Goal: Find specific page/section: Find specific page/section

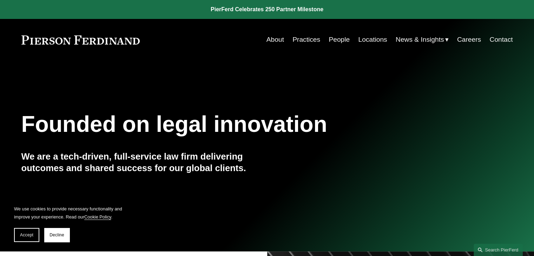
click at [365, 41] on link "Locations" at bounding box center [372, 39] width 29 height 13
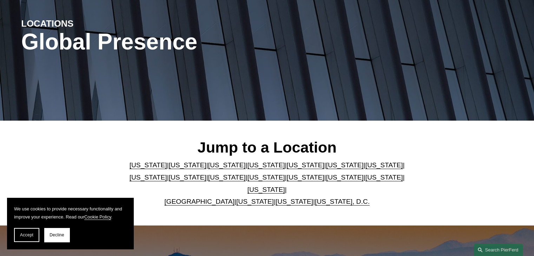
scroll to position [105, 0]
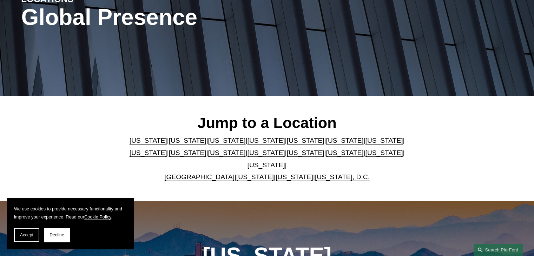
click at [385, 160] on p "[US_STATE] | [US_STATE] | [US_STATE] | [US_STATE] | [US_STATE] | [US_STATE] | […" at bounding box center [267, 159] width 287 height 48
click at [285, 162] on link "[US_STATE]" at bounding box center [267, 165] width 38 height 7
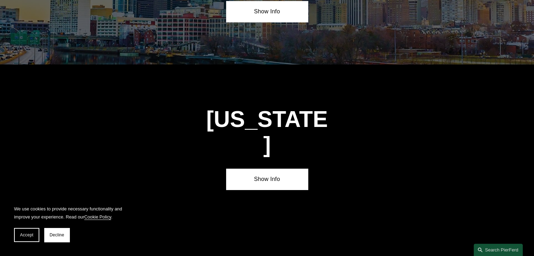
scroll to position [2372, 0]
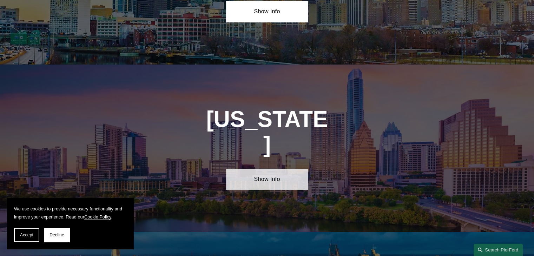
click at [267, 169] on link "Show Info" at bounding box center [267, 179] width 82 height 21
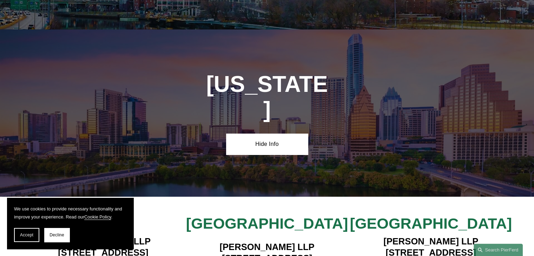
scroll to position [2442, 0]
